Goal: Task Accomplishment & Management: Use online tool/utility

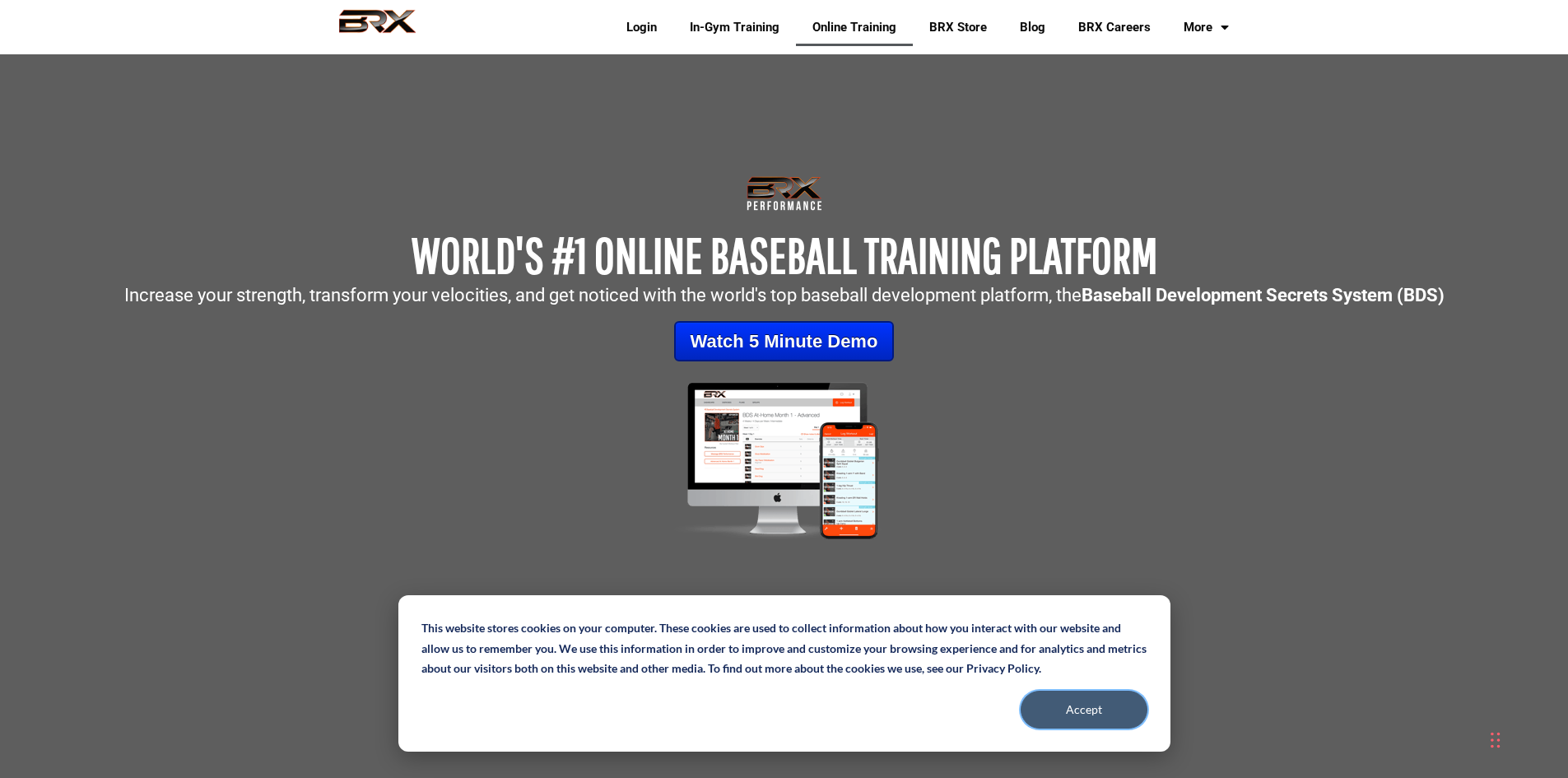
drag, startPoint x: 1082, startPoint y: 714, endPoint x: 1084, endPoint y: 697, distance: 17.1
click at [1084, 714] on button "Accept" at bounding box center [1083, 709] width 127 height 38
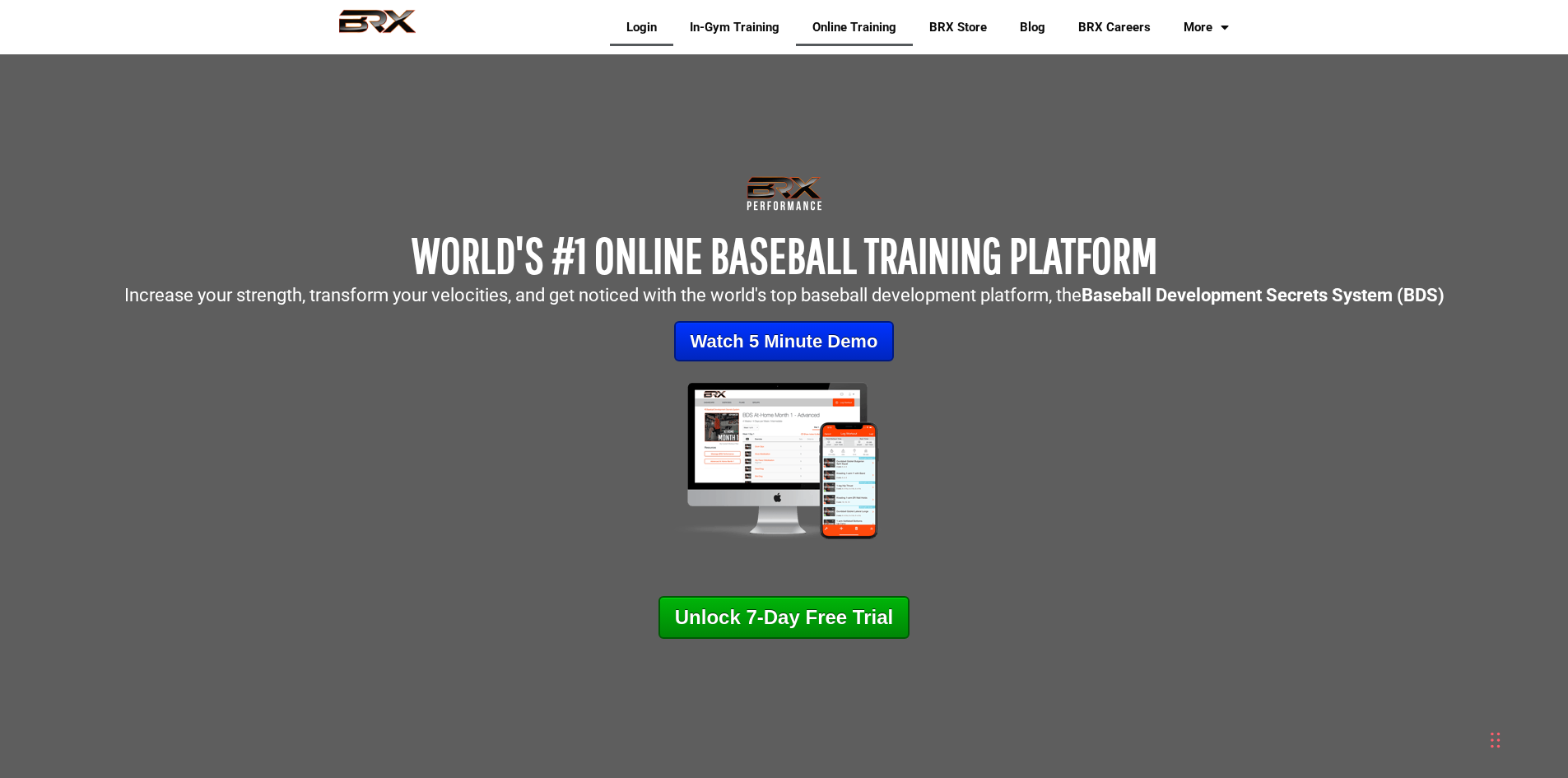
click at [619, 22] on link "Login" at bounding box center [641, 27] width 63 height 38
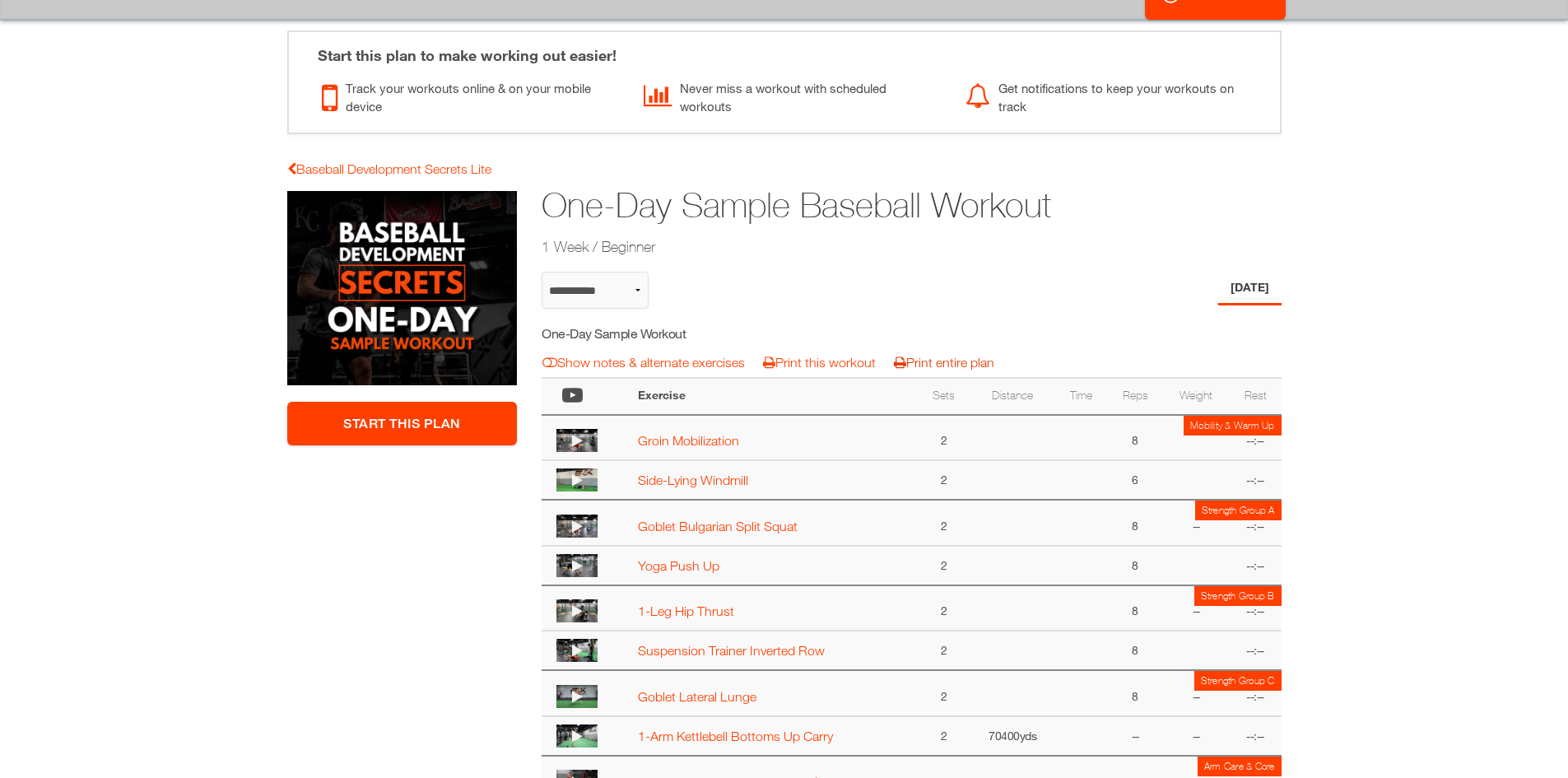
scroll to position [247, 0]
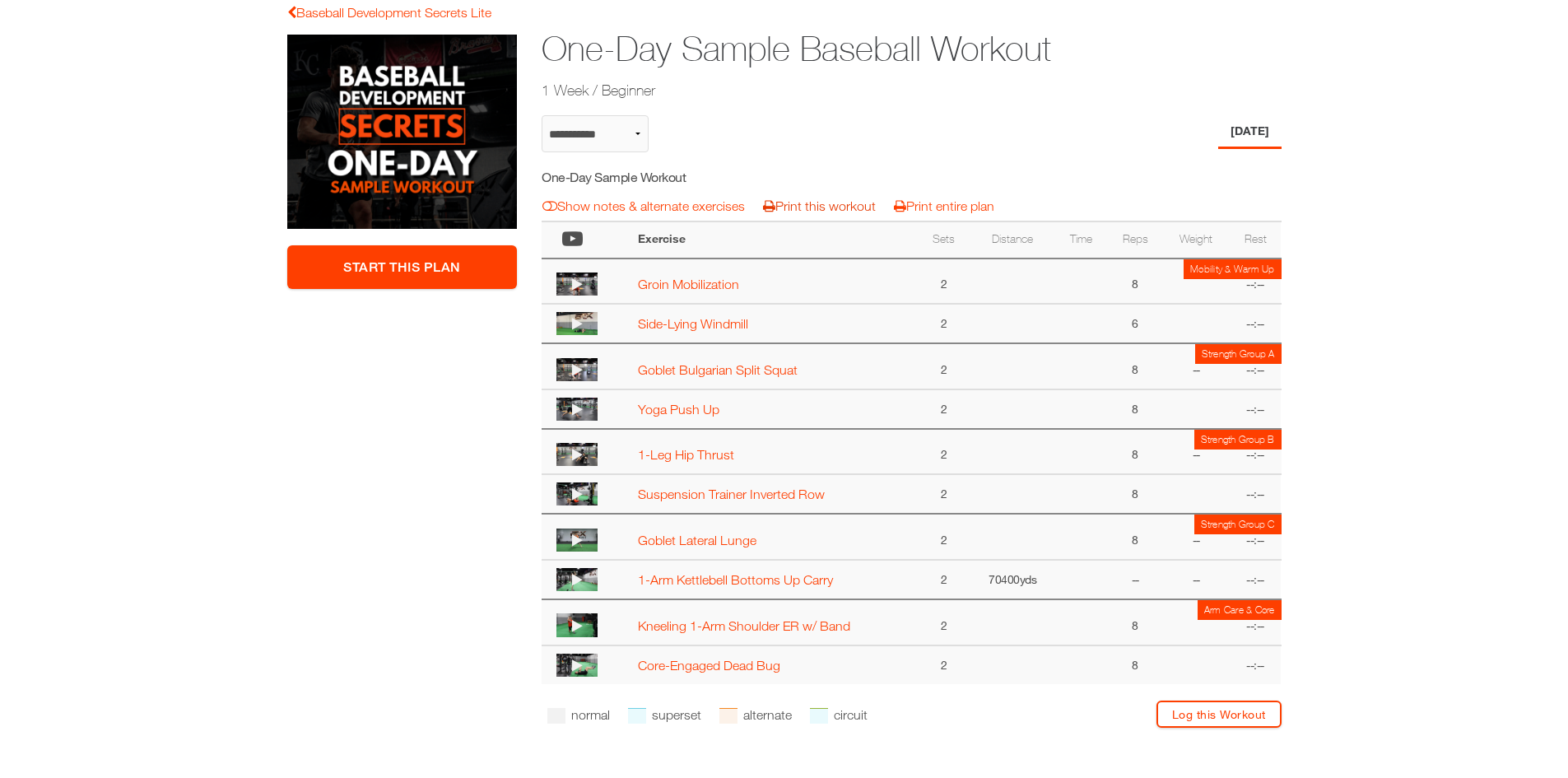
click at [839, 210] on link "Print this workout" at bounding box center [819, 206] width 113 height 15
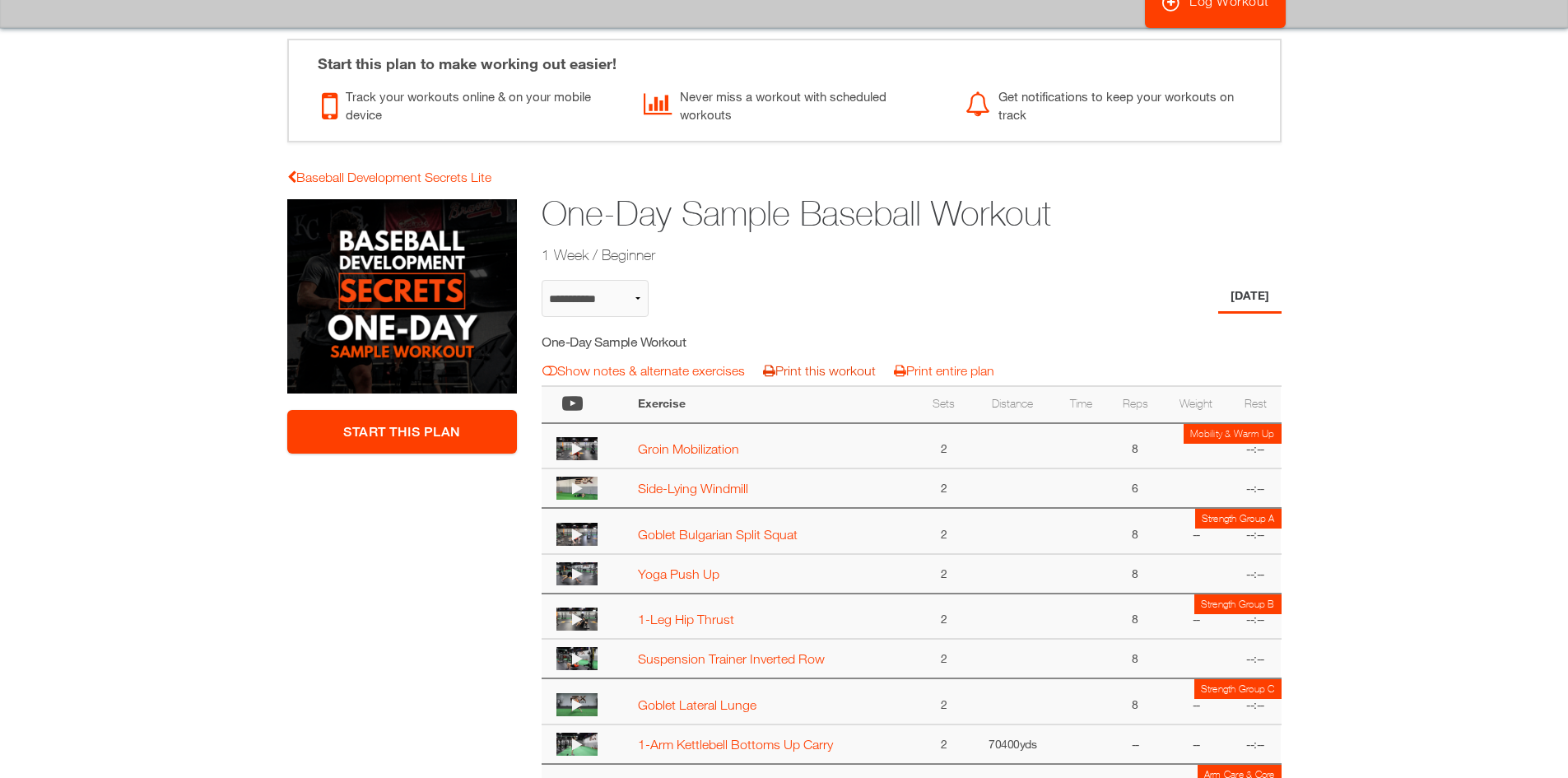
scroll to position [0, 0]
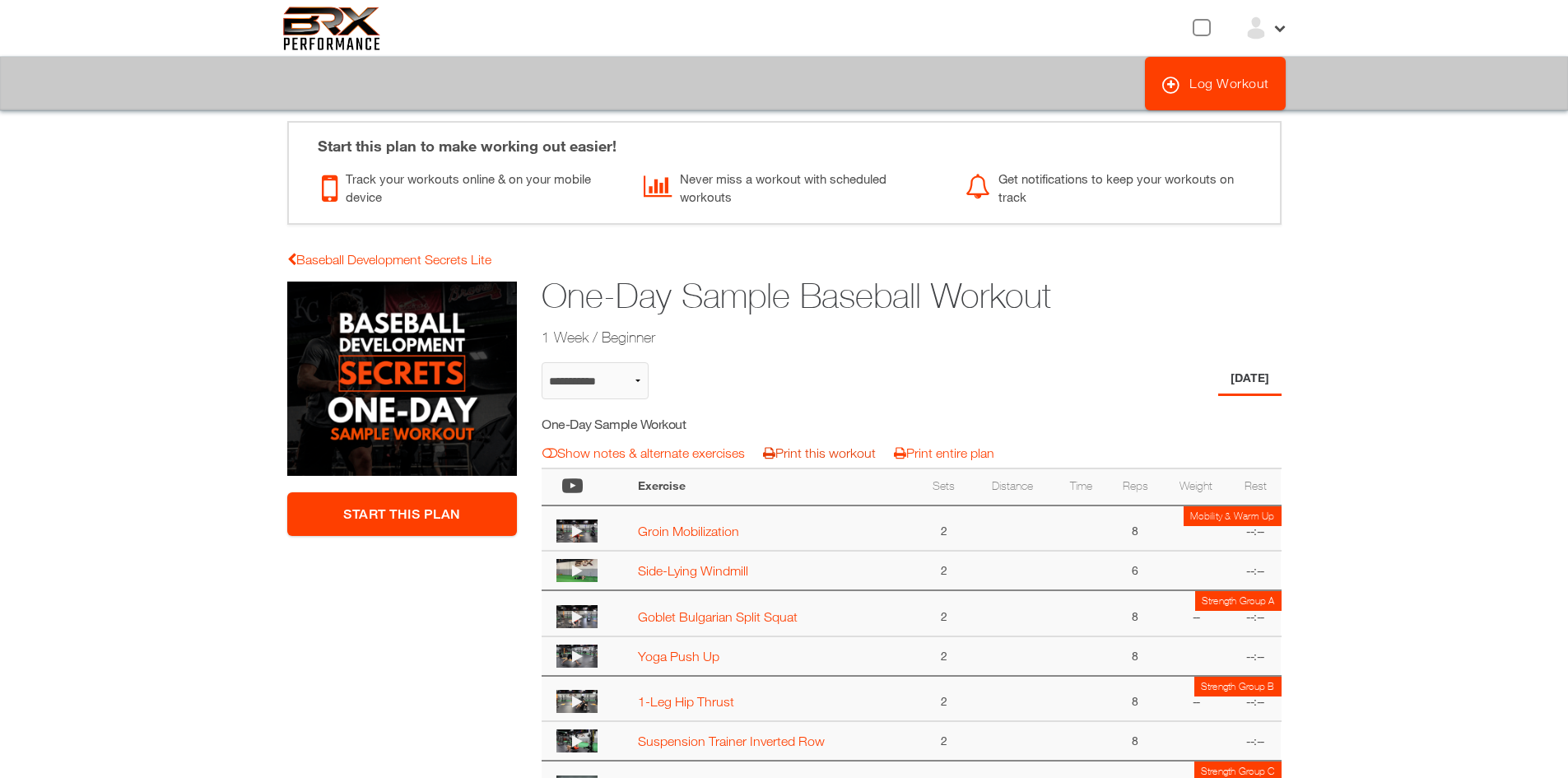
select select "**********"
